Goal: Browse casually: Explore the website without a specific task or goal

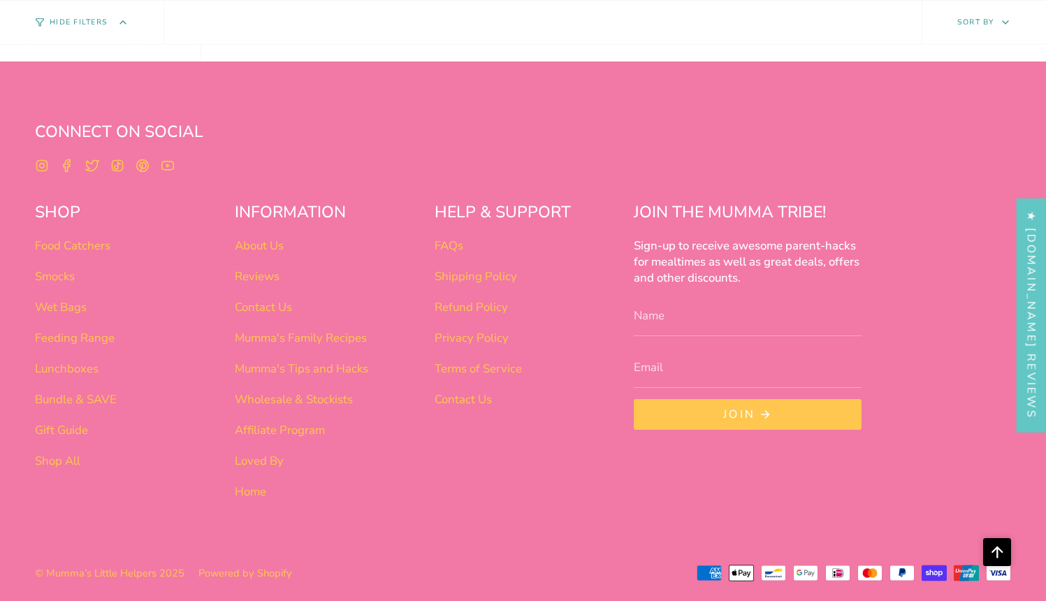
scroll to position [5360, 0]
